Goal: Download file/media

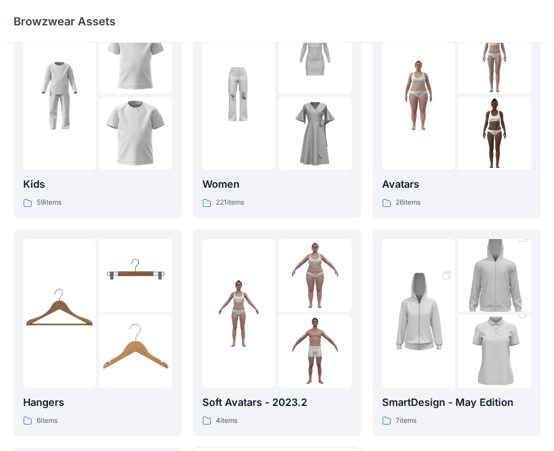
scroll to position [113, 0]
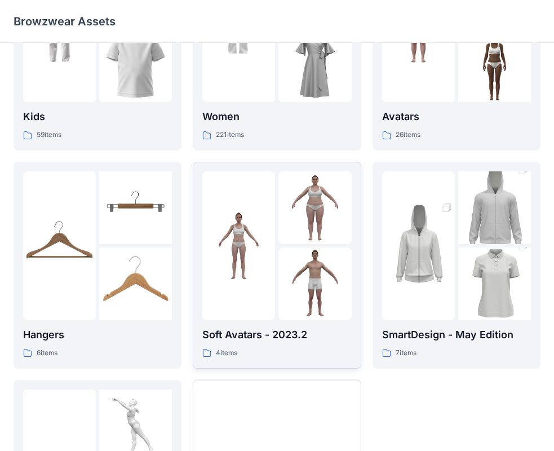
click at [255, 247] on img at bounding box center [238, 245] width 73 height 73
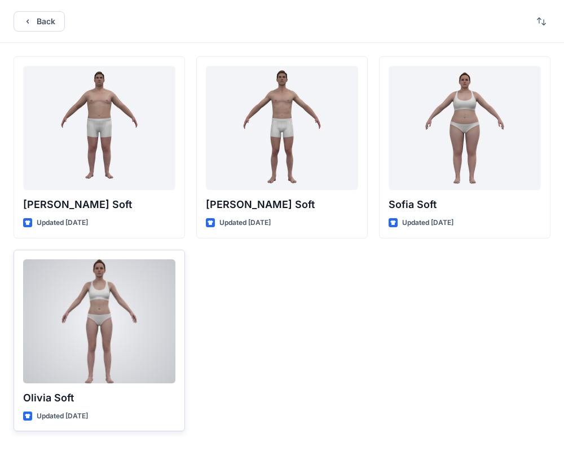
click at [109, 329] on div at bounding box center [99, 321] width 152 height 124
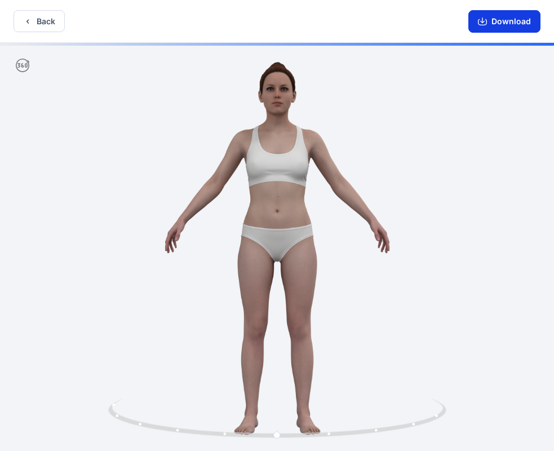
click at [516, 25] on button "Download" at bounding box center [504, 21] width 72 height 23
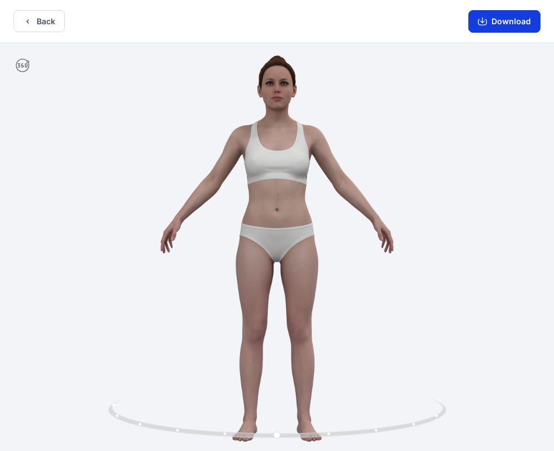
click at [522, 23] on button "Download" at bounding box center [504, 21] width 72 height 23
click at [509, 27] on button "Download" at bounding box center [504, 21] width 72 height 23
